Goal: Navigation & Orientation: Find specific page/section

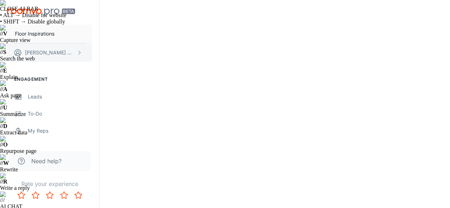
click at [73, 57] on button "[PERSON_NAME]" at bounding box center [49, 52] width 85 height 19
click at [107, 67] on li "Log out" at bounding box center [111, 64] width 38 height 12
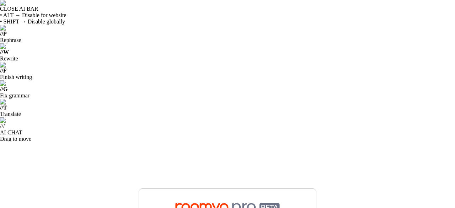
type input "[EMAIL_ADDRESS][DOMAIN_NAME]"
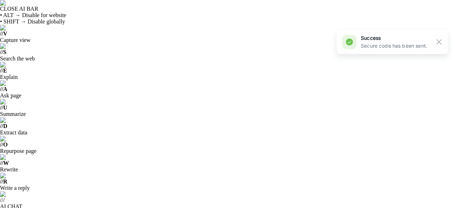
paste input "878033"
type input "878033"
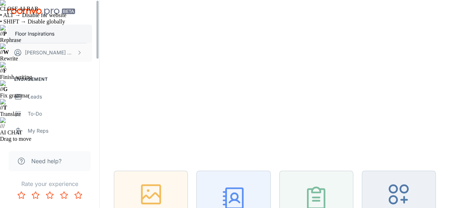
click at [50, 31] on p "Floor Inspirations" at bounding box center [34, 34] width 39 height 8
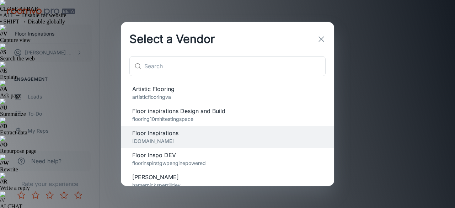
scroll to position [28, 0]
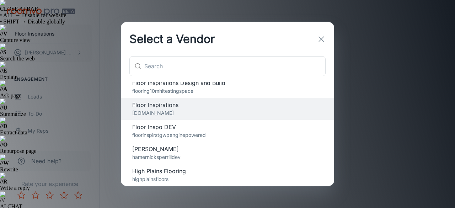
click at [167, 147] on span "[PERSON_NAME]" at bounding box center [227, 149] width 191 height 9
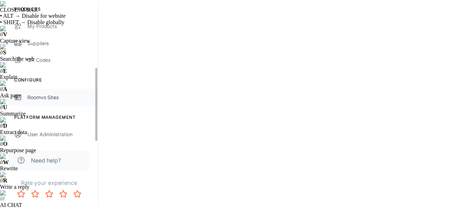
scroll to position [127, 0]
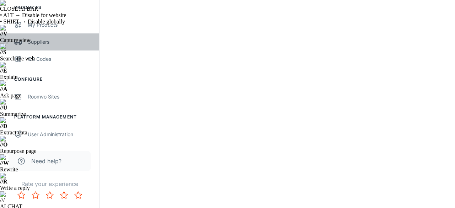
click at [43, 42] on div "Suppliers" at bounding box center [60, 42] width 64 height 8
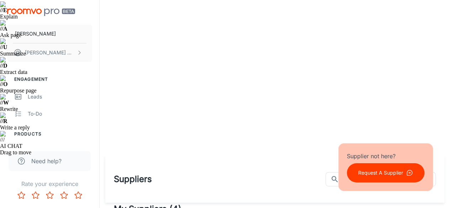
scroll to position [71, 0]
